Goal: Information Seeking & Learning: Learn about a topic

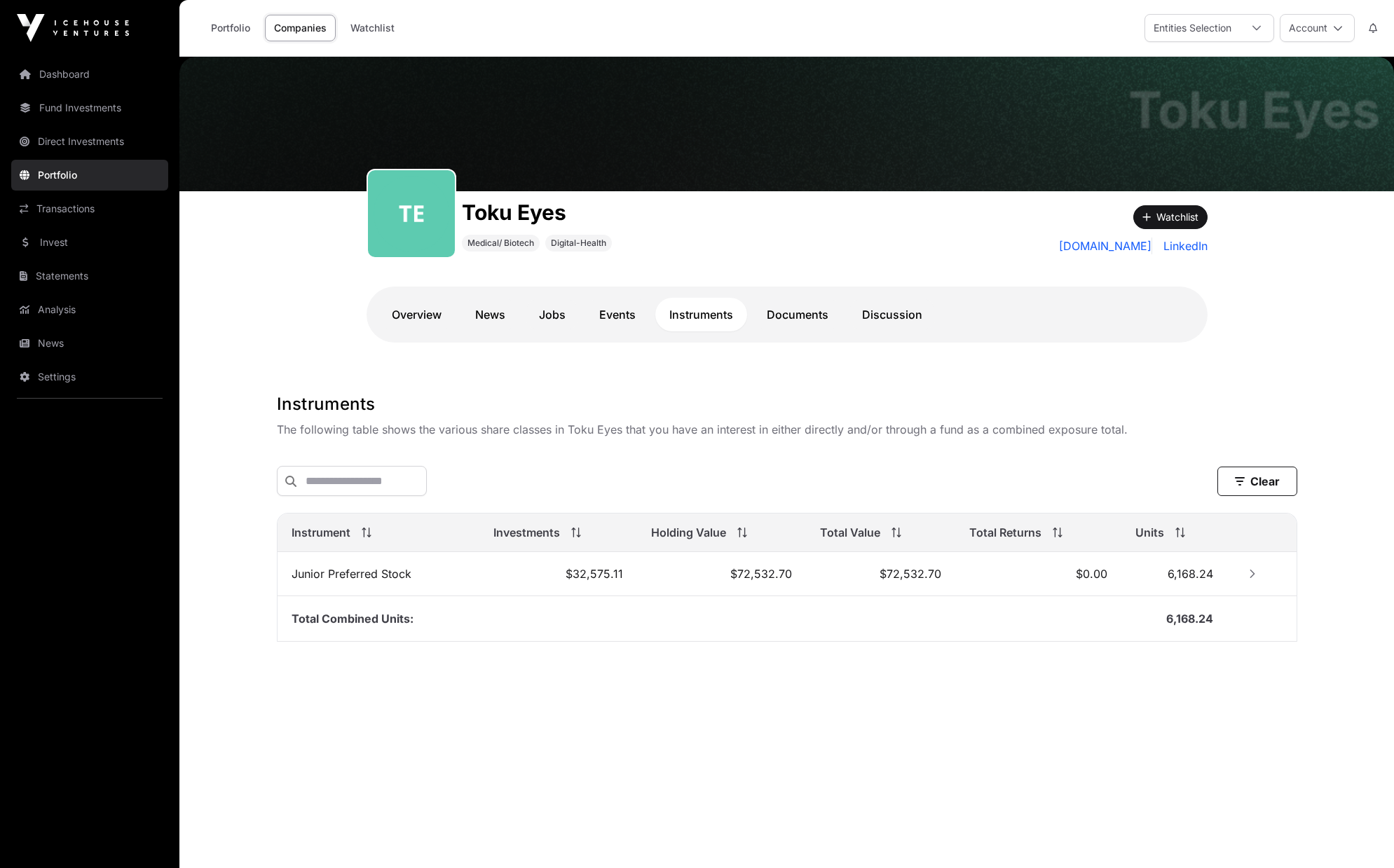
click at [84, 145] on link "Direct Investments" at bounding box center [89, 141] width 157 height 31
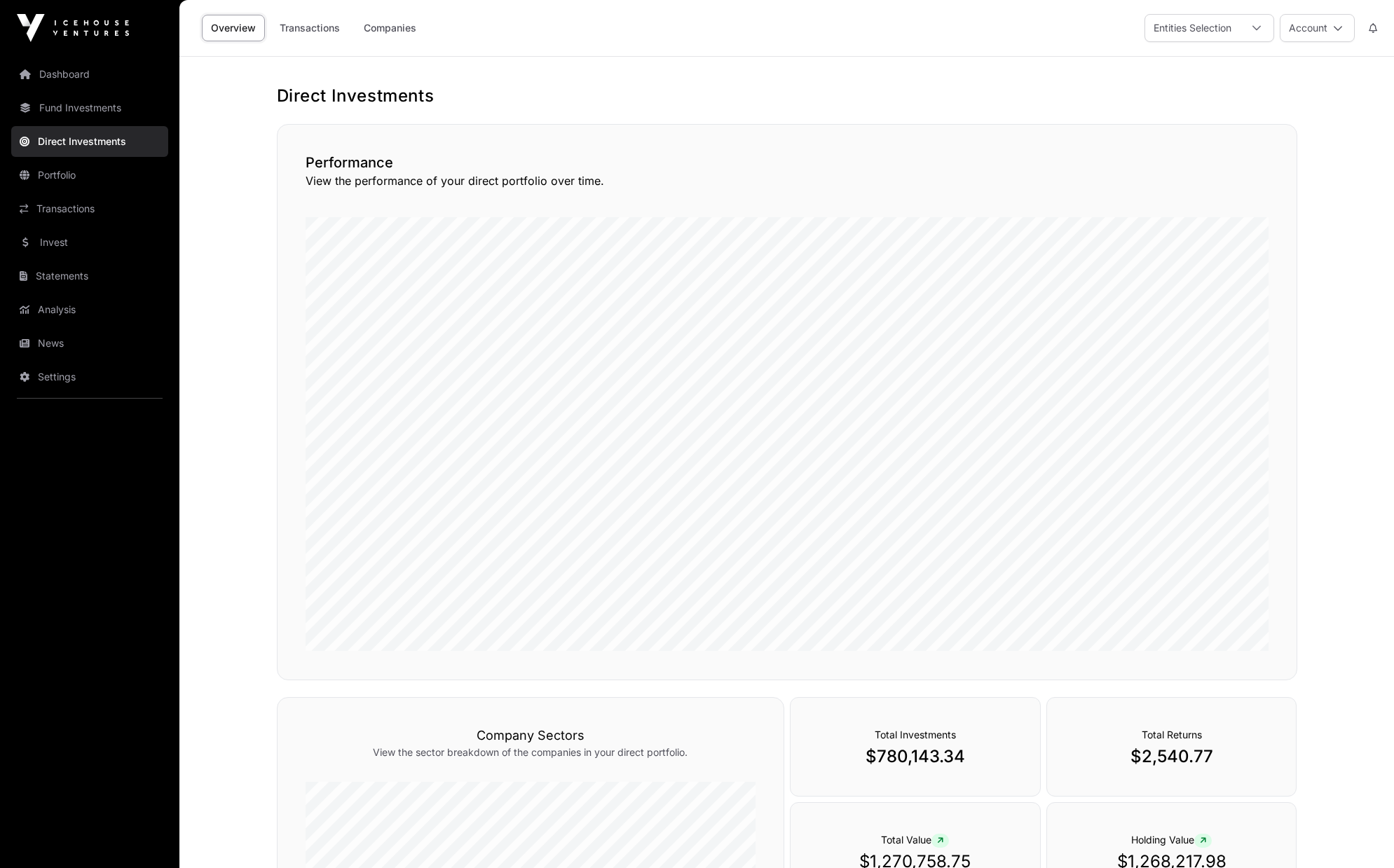
click at [384, 26] on link "Companies" at bounding box center [390, 28] width 70 height 27
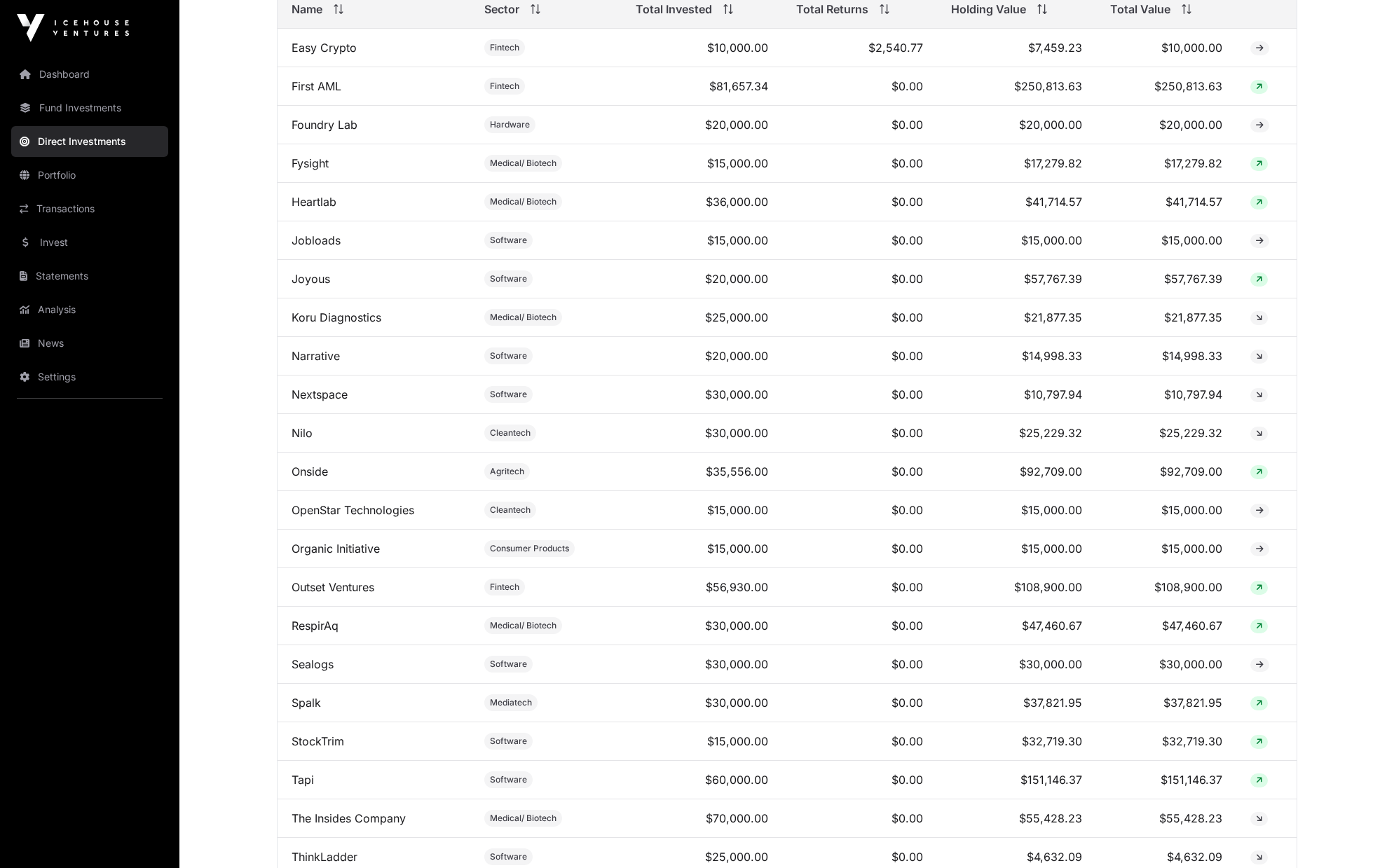
scroll to position [673, 0]
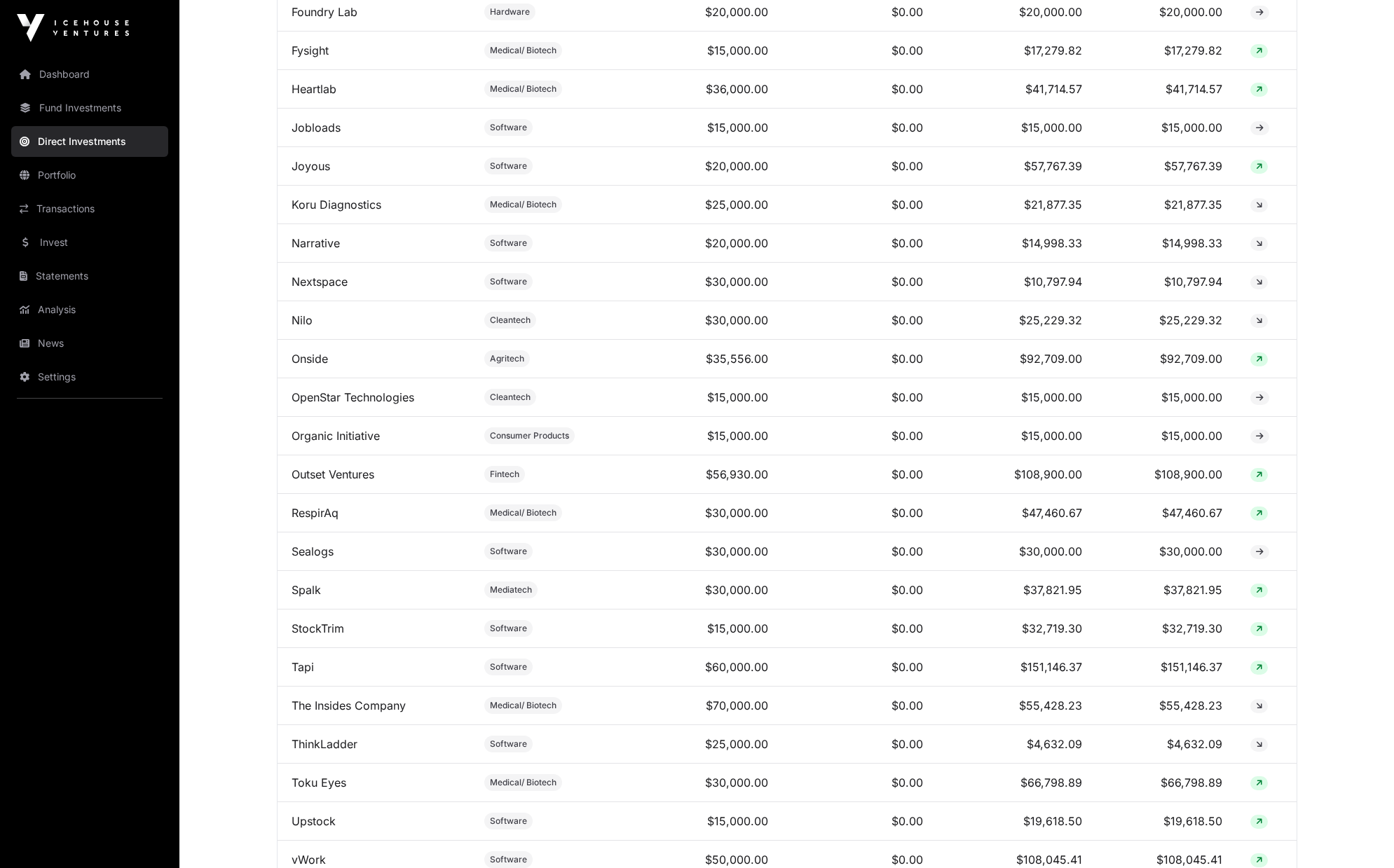
click at [343, 211] on link "Koru Diagnostics" at bounding box center [336, 204] width 90 height 14
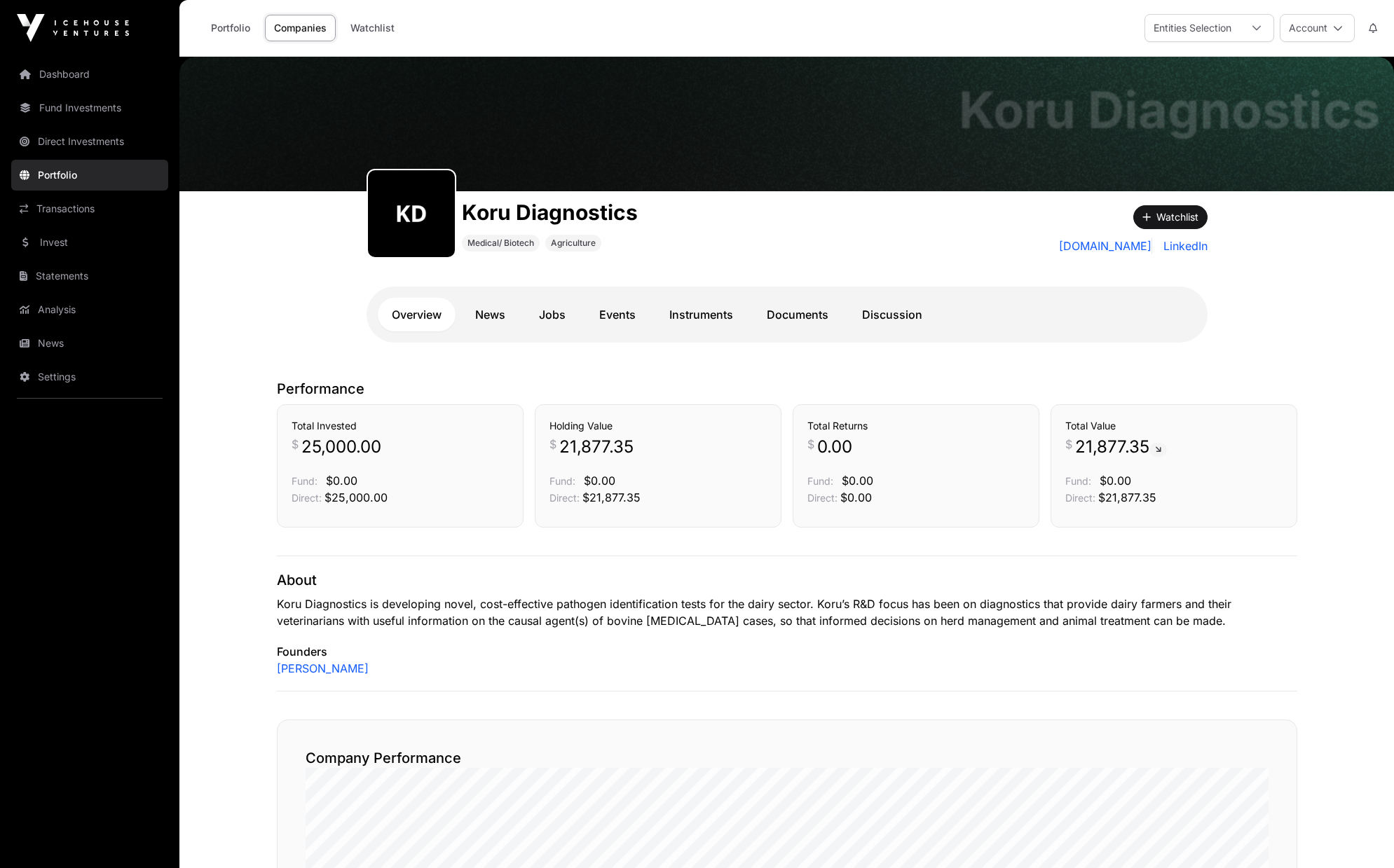
click at [702, 318] on link "Instruments" at bounding box center [701, 314] width 92 height 33
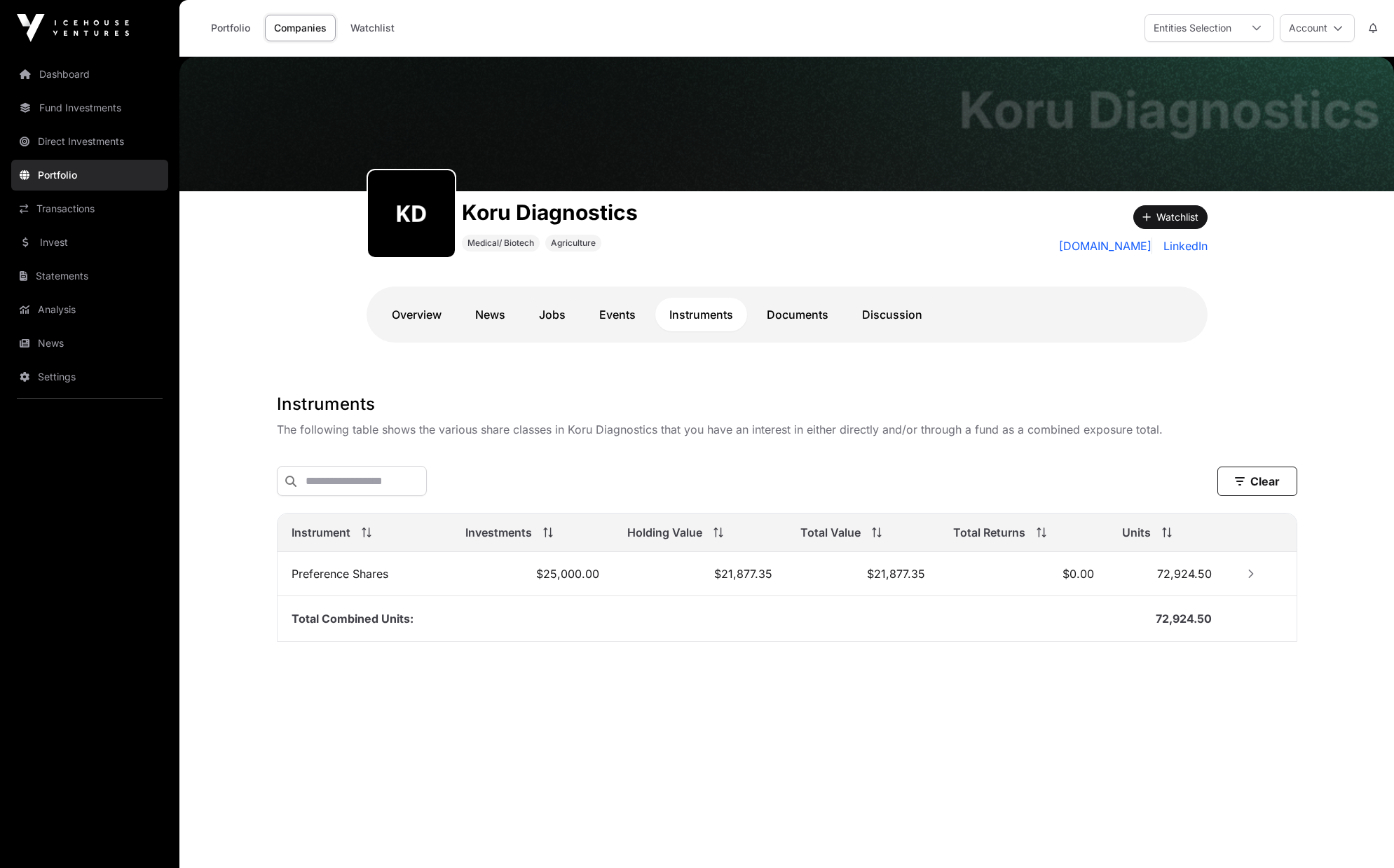
click at [560, 573] on td "$25,000.00" at bounding box center [532, 574] width 161 height 44
click at [647, 321] on link "Events" at bounding box center [617, 314] width 65 height 33
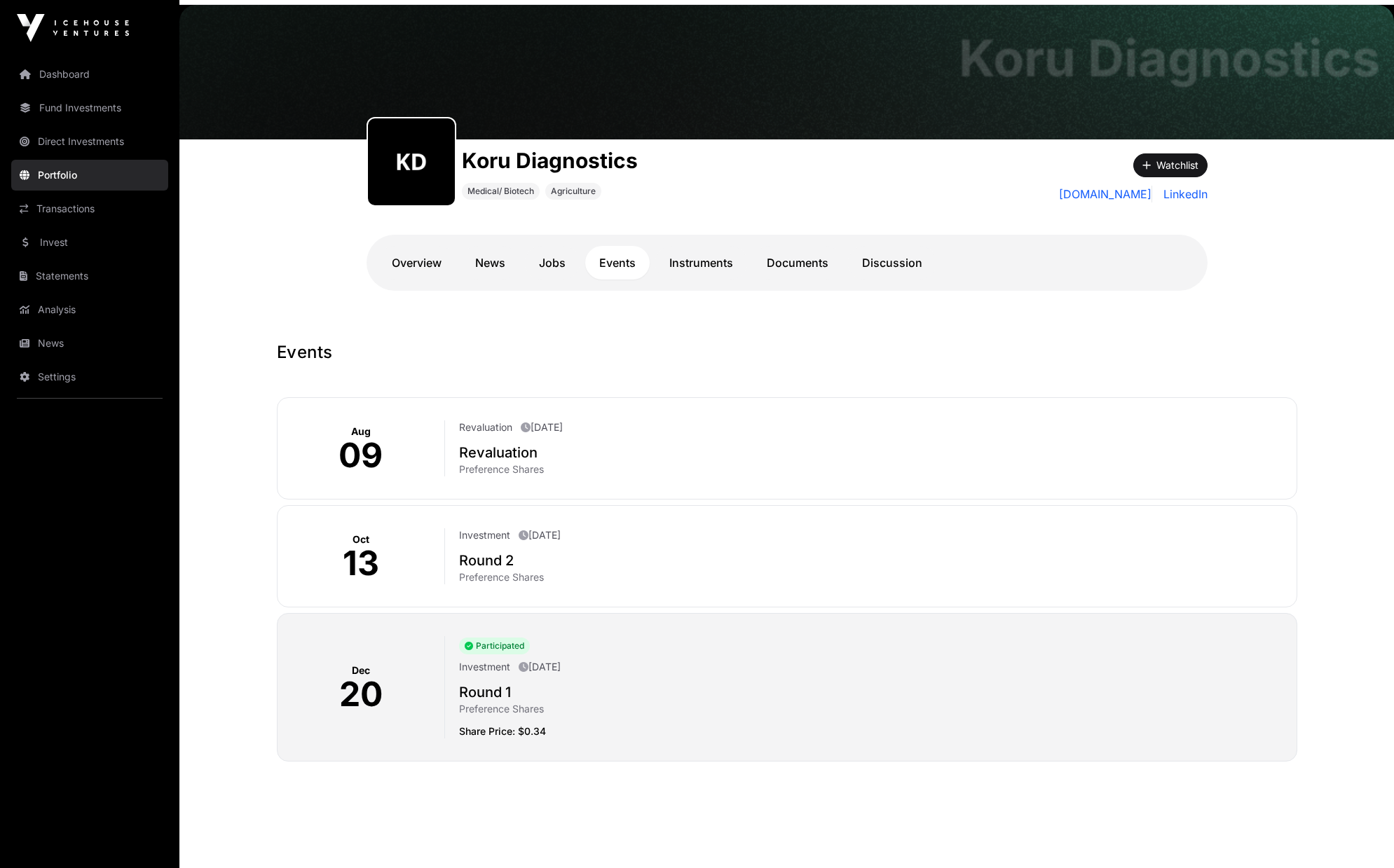
scroll to position [63, 0]
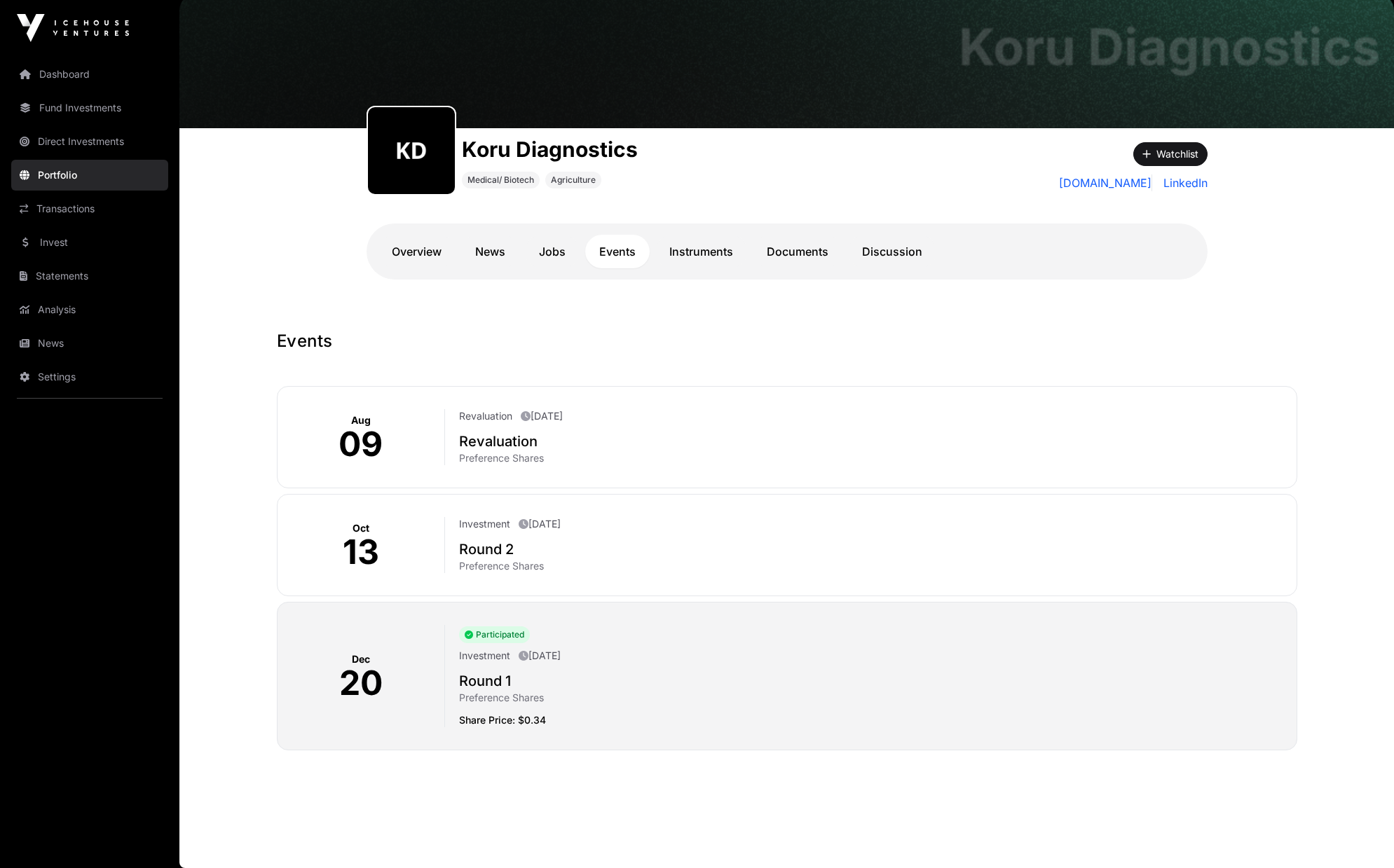
drag, startPoint x: 524, startPoint y: 718, endPoint x: 597, endPoint y: 718, distance: 73.0
click at [597, 718] on p "Share Price: $0.34" at bounding box center [871, 720] width 826 height 14
drag, startPoint x: 467, startPoint y: 560, endPoint x: 485, endPoint y: 562, distance: 18.1
click at [475, 562] on p "Preference Shares" at bounding box center [871, 566] width 826 height 14
click at [485, 562] on p "Preference Shares" at bounding box center [871, 566] width 826 height 14
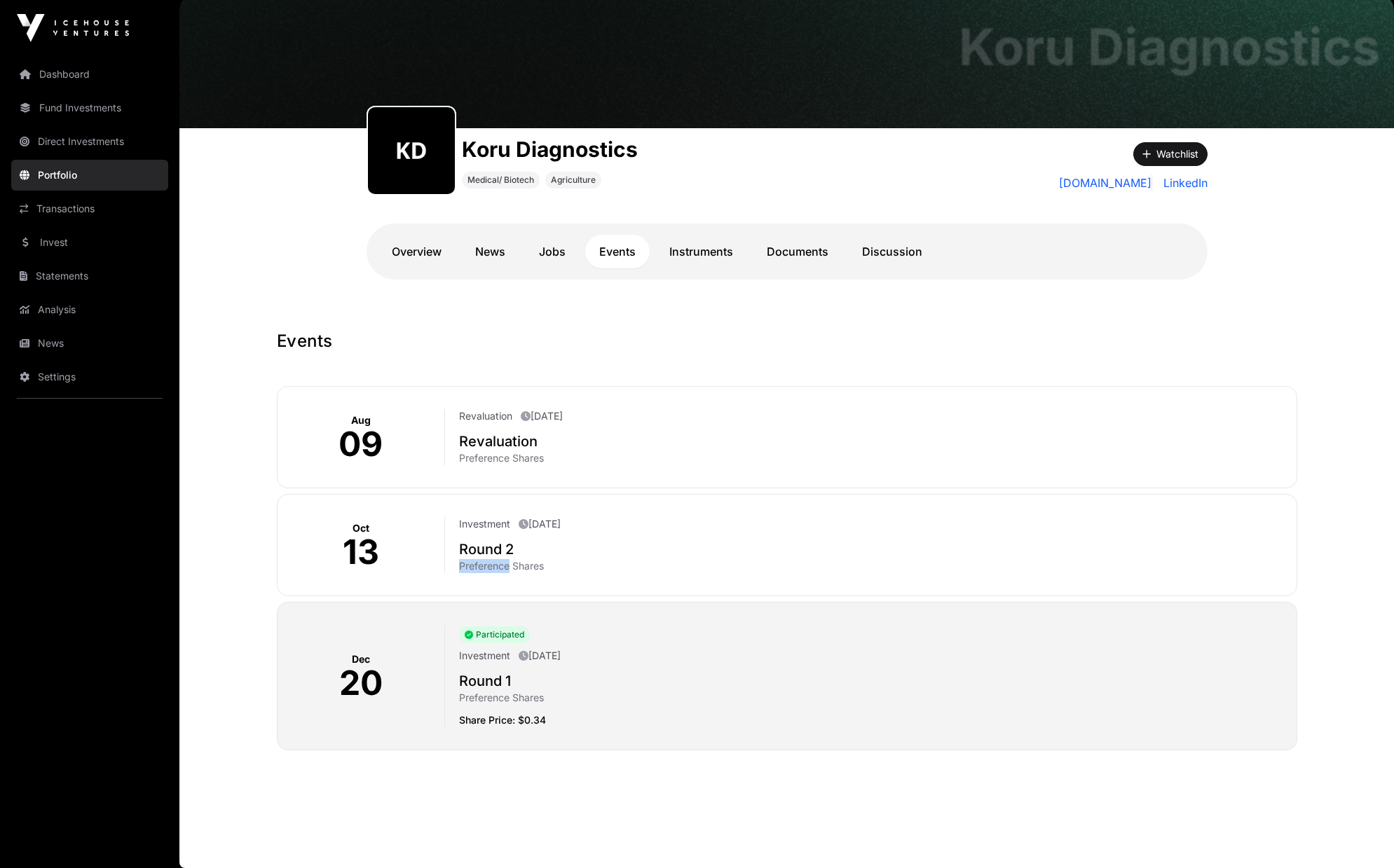
click at [485, 562] on p "Preference Shares" at bounding box center [871, 566] width 826 height 14
click at [488, 562] on p "Preference Shares" at bounding box center [871, 566] width 826 height 14
click at [701, 255] on link "Instruments" at bounding box center [701, 251] width 92 height 33
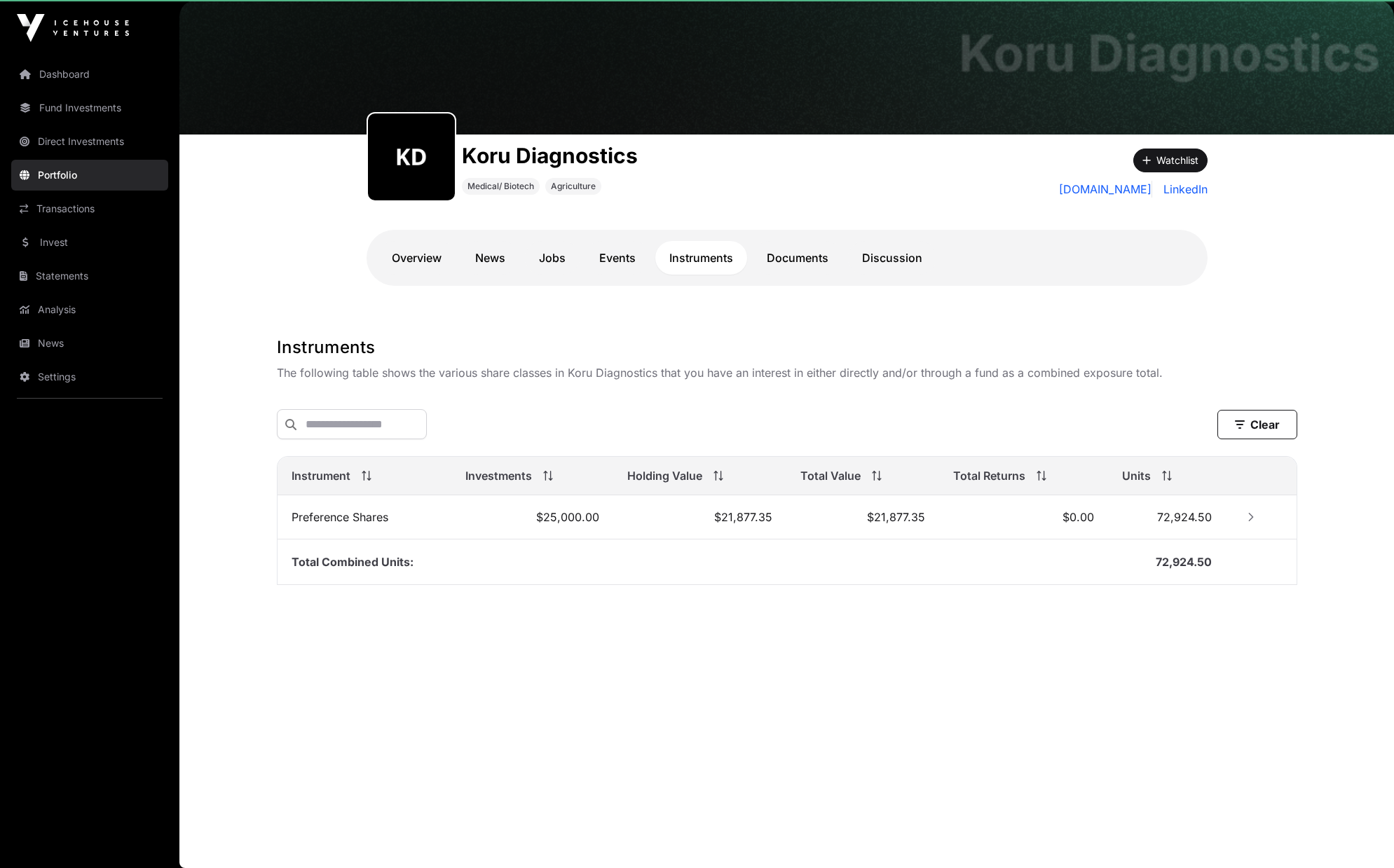
scroll to position [57, 0]
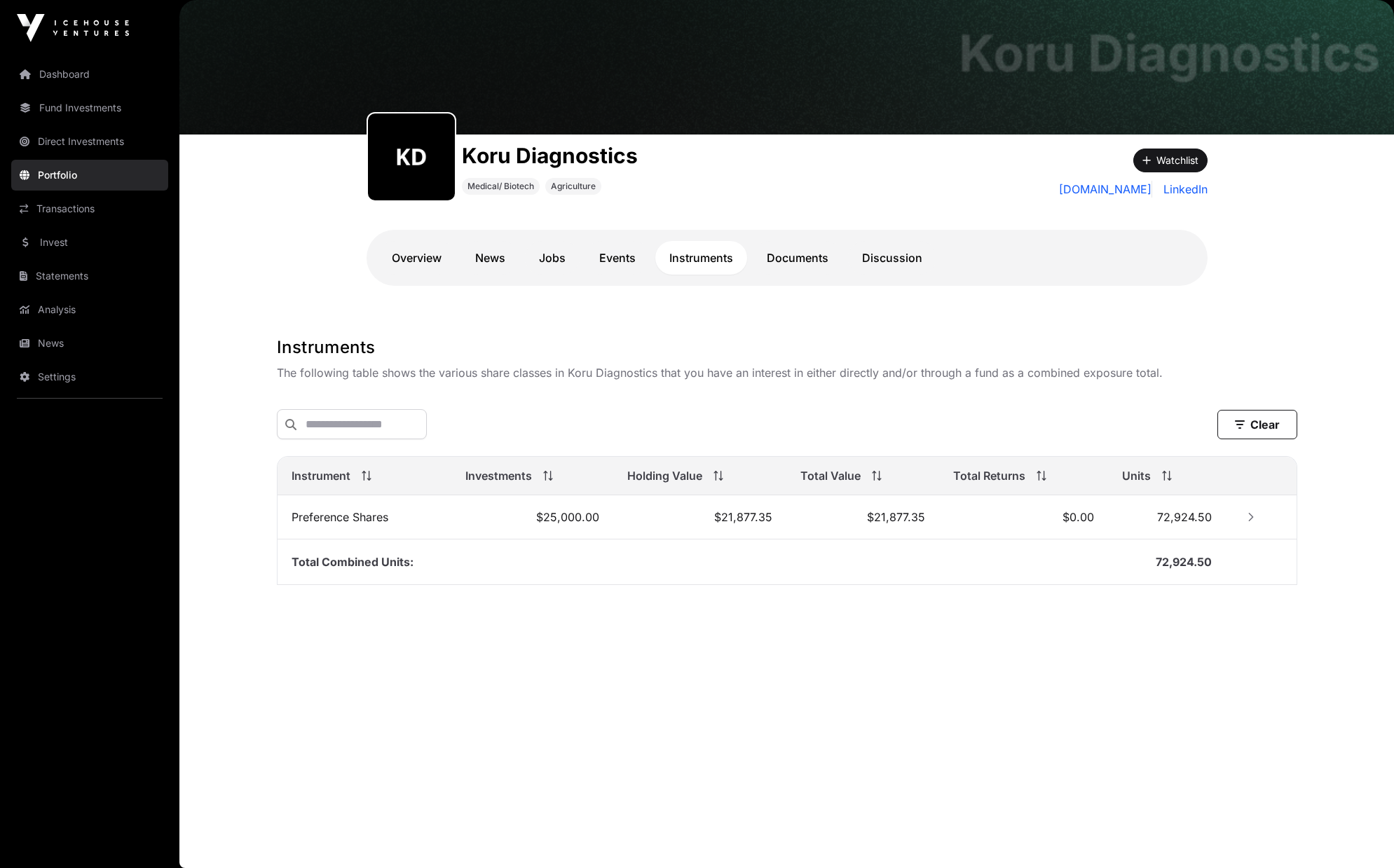
click at [795, 258] on link "Documents" at bounding box center [797, 258] width 90 height 33
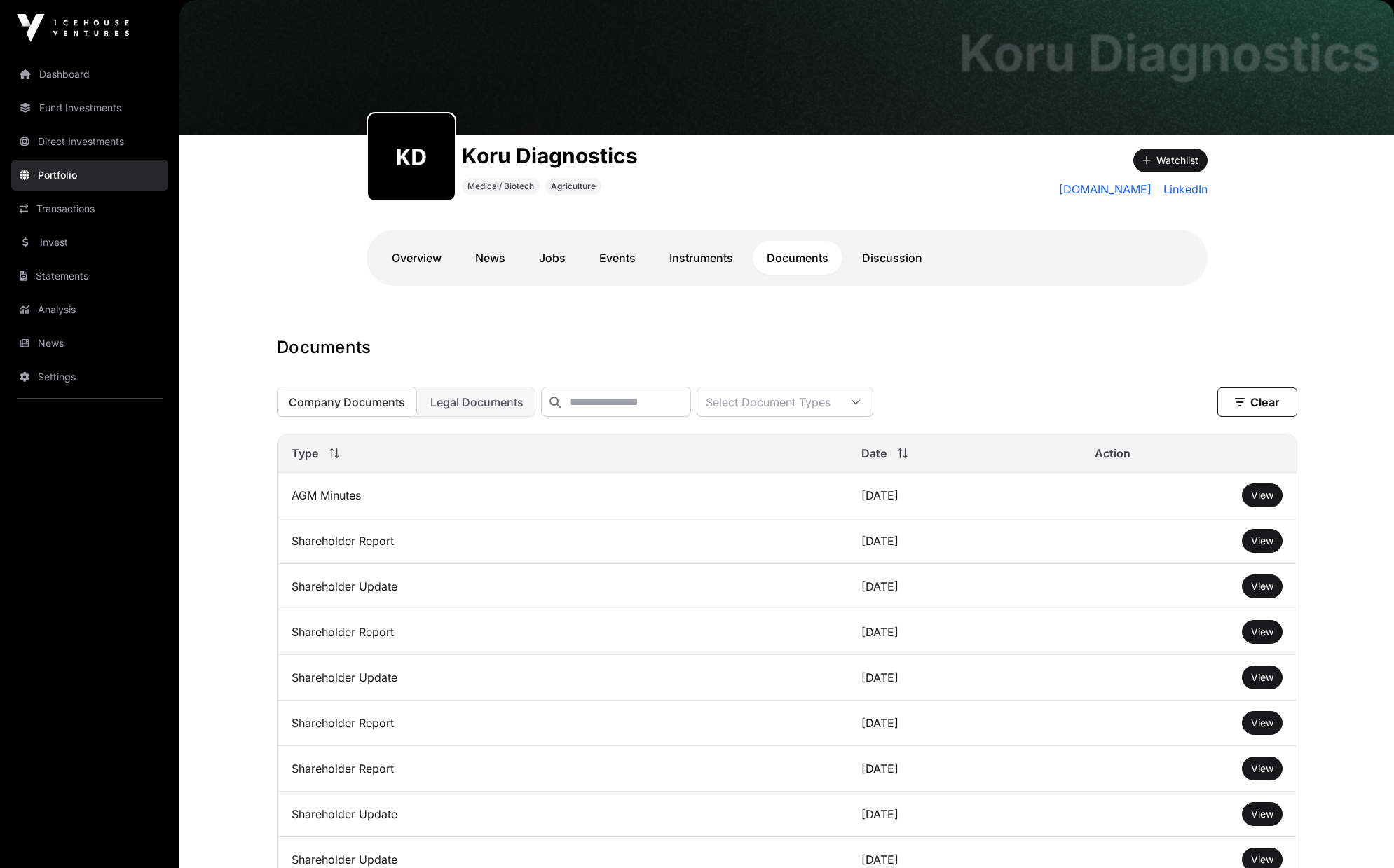
click at [683, 258] on link "Instruments" at bounding box center [701, 258] width 92 height 33
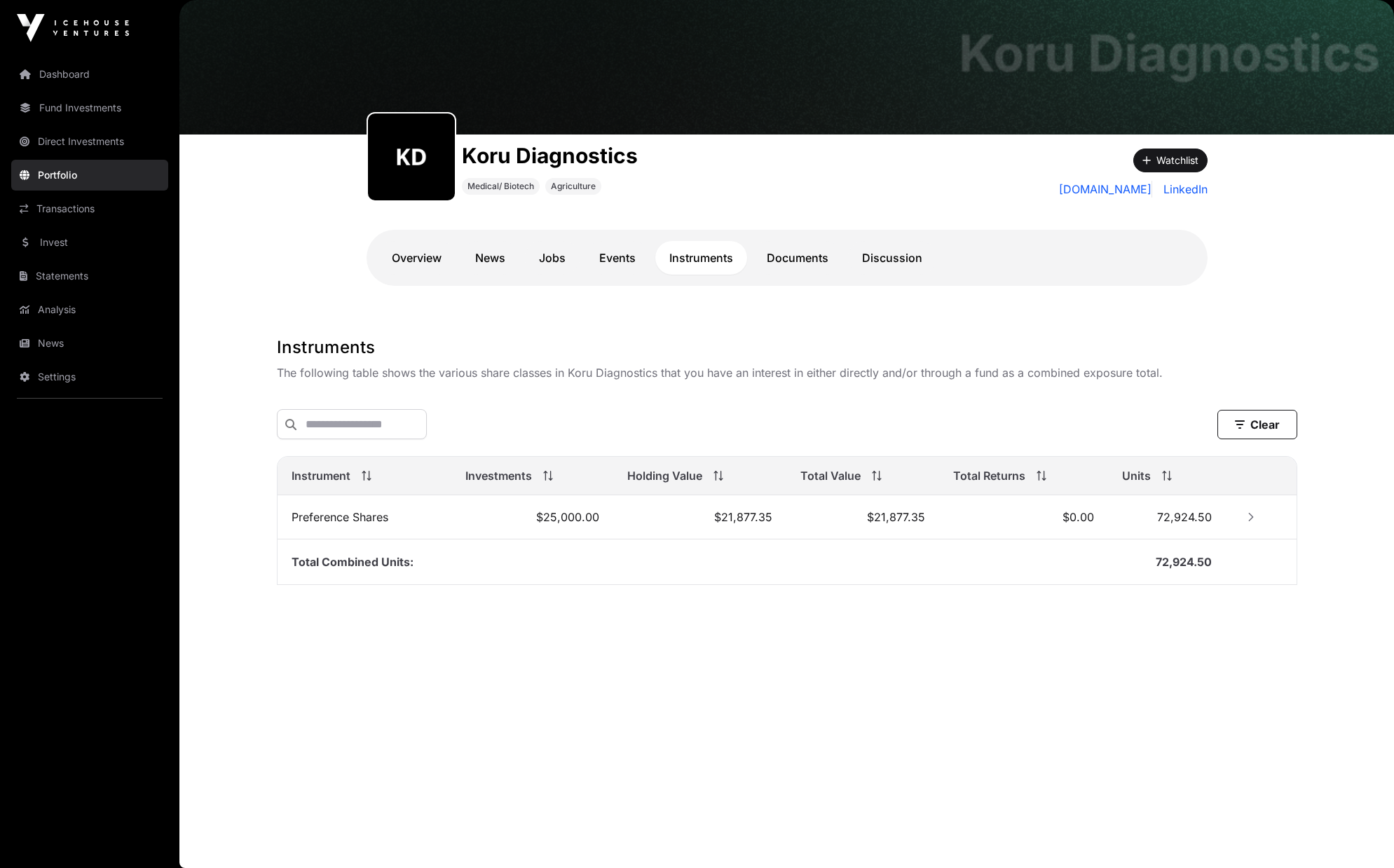
click at [876, 263] on link "Discussion" at bounding box center [892, 258] width 88 height 33
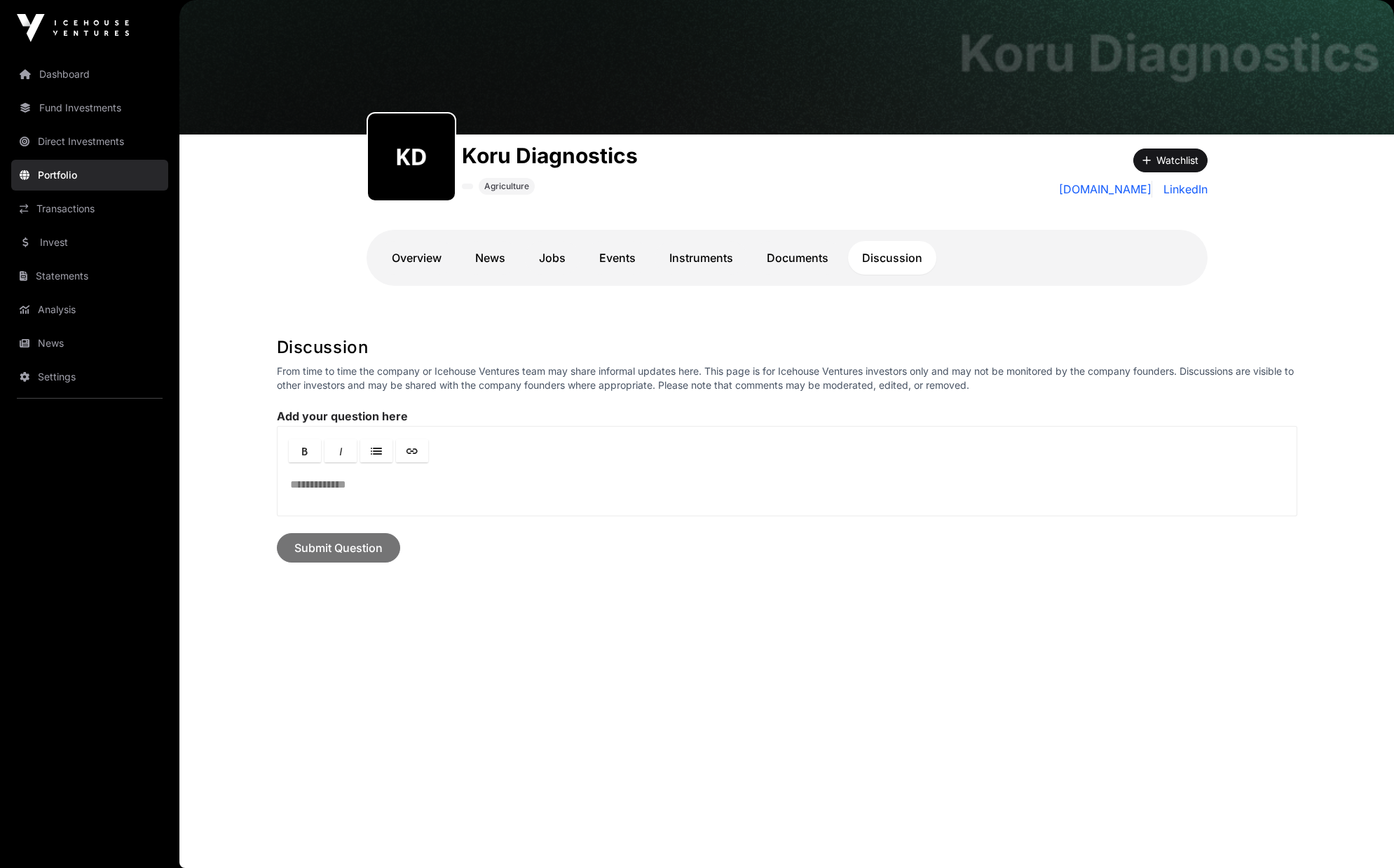
click at [801, 255] on link "Documents" at bounding box center [797, 258] width 90 height 33
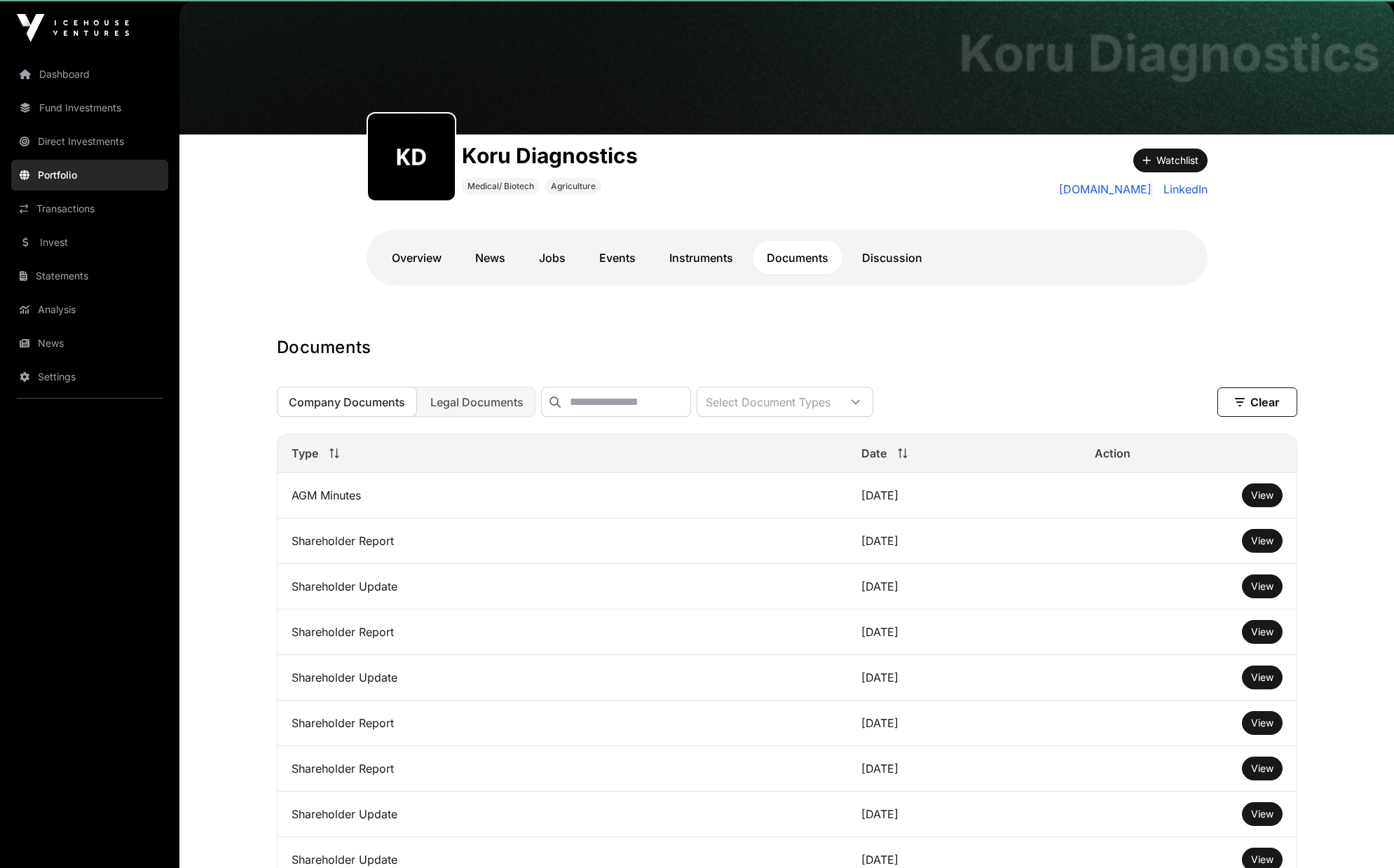
click at [803, 257] on link "Documents" at bounding box center [797, 258] width 90 height 33
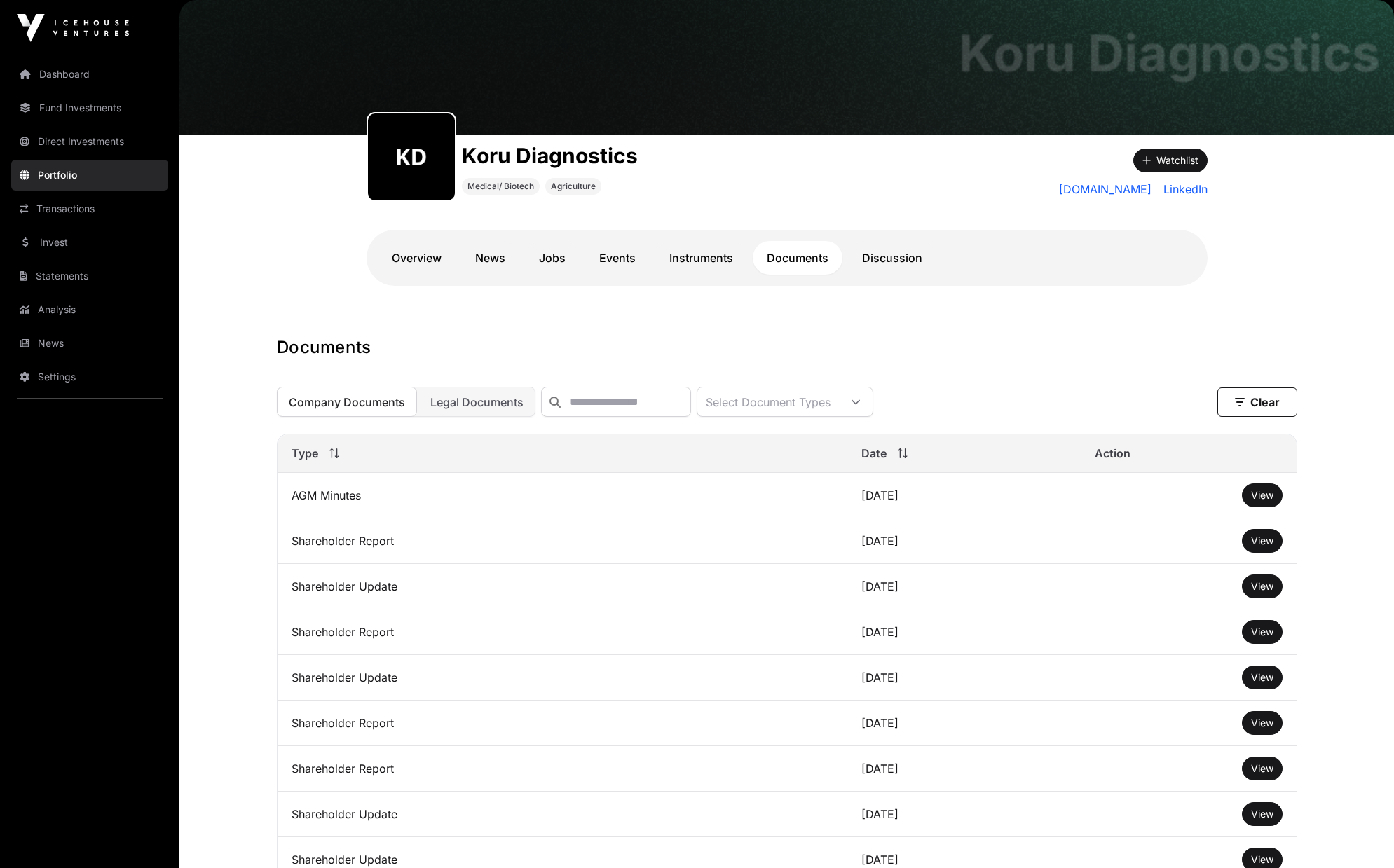
click at [1252, 501] on span "View" at bounding box center [1262, 495] width 22 height 12
